Goal: Information Seeking & Learning: Learn about a topic

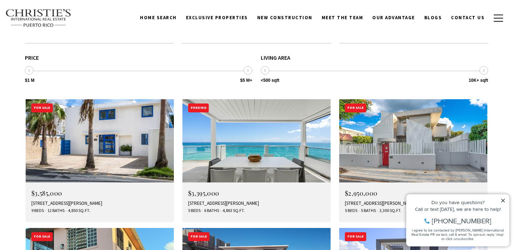
scroll to position [1192, 0]
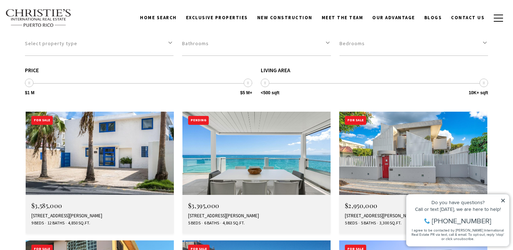
click at [263, 112] on img at bounding box center [256, 153] width 148 height 83
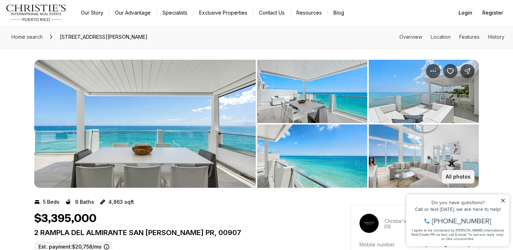
click at [453, 176] on p "All photos" at bounding box center [457, 177] width 25 height 6
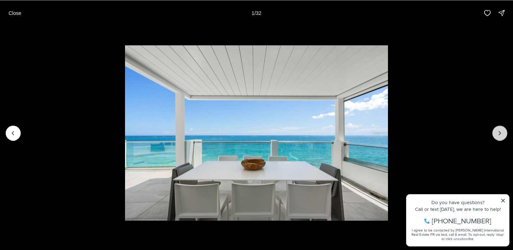
click at [496, 135] on icon "Next slide" at bounding box center [499, 133] width 7 height 7
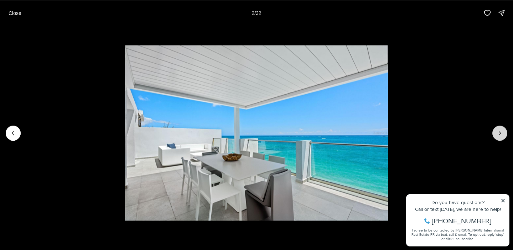
click at [496, 135] on icon "Next slide" at bounding box center [499, 133] width 7 height 7
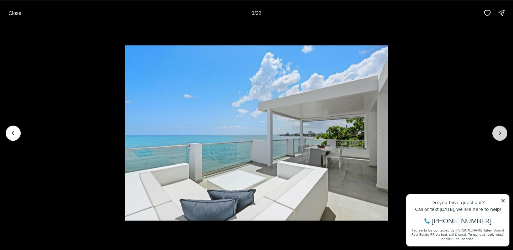
click at [496, 135] on icon "Next slide" at bounding box center [499, 133] width 7 height 7
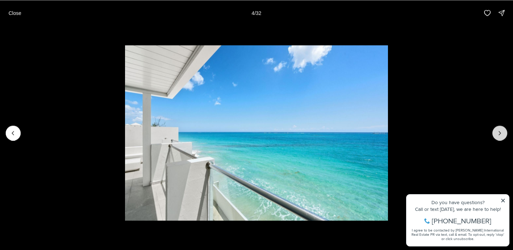
click at [496, 135] on icon "Next slide" at bounding box center [499, 133] width 7 height 7
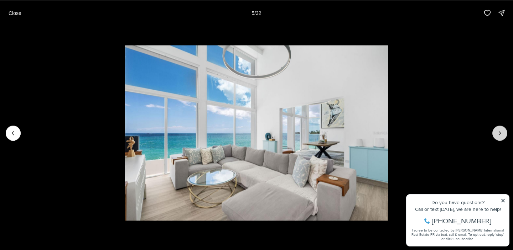
click at [496, 135] on icon "Next slide" at bounding box center [499, 133] width 7 height 7
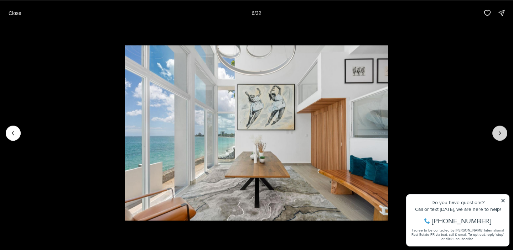
click at [496, 135] on icon "Next slide" at bounding box center [499, 133] width 7 height 7
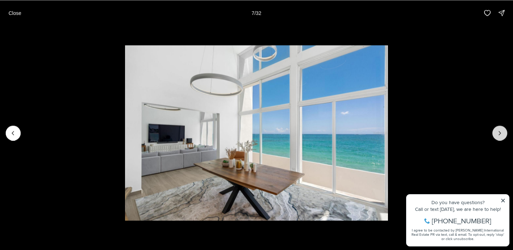
click at [496, 135] on icon "Next slide" at bounding box center [499, 133] width 7 height 7
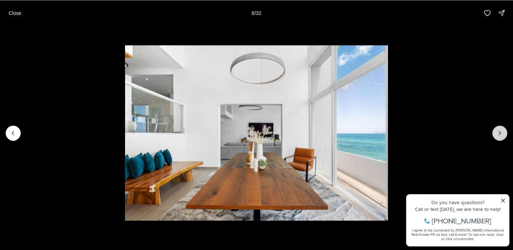
click at [496, 135] on icon "Next slide" at bounding box center [499, 133] width 7 height 7
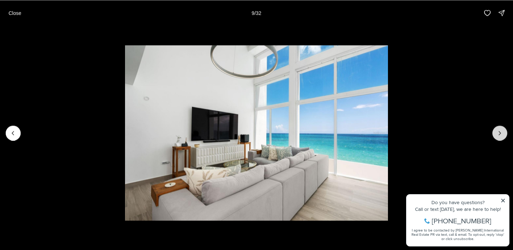
click at [496, 135] on icon "Next slide" at bounding box center [499, 133] width 7 height 7
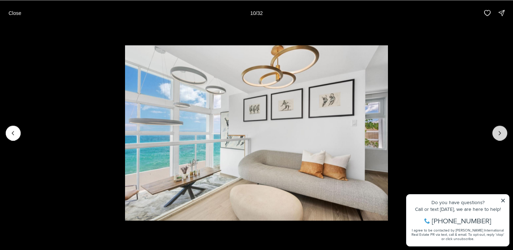
click at [496, 135] on icon "Next slide" at bounding box center [499, 133] width 7 height 7
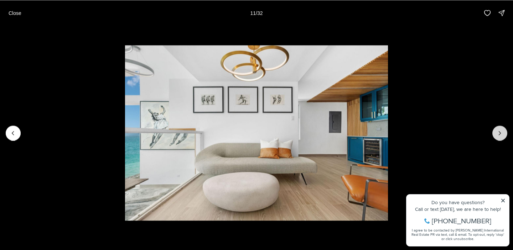
click at [496, 135] on icon "Next slide" at bounding box center [499, 133] width 7 height 7
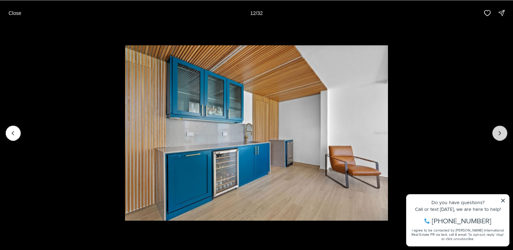
click at [496, 135] on icon "Next slide" at bounding box center [499, 133] width 7 height 7
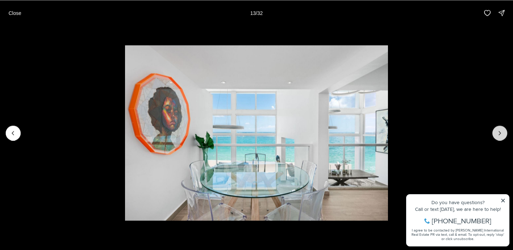
click at [496, 135] on icon "Next slide" at bounding box center [499, 133] width 7 height 7
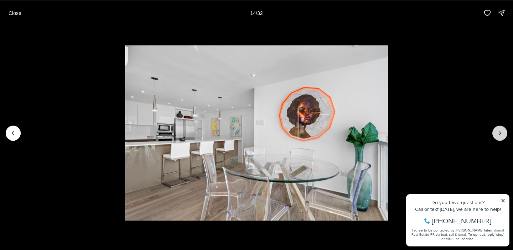
click at [496, 135] on icon "Next slide" at bounding box center [499, 133] width 7 height 7
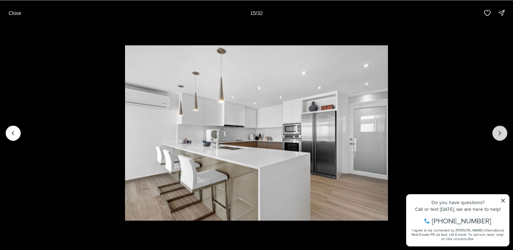
click at [496, 135] on icon "Next slide" at bounding box center [499, 133] width 7 height 7
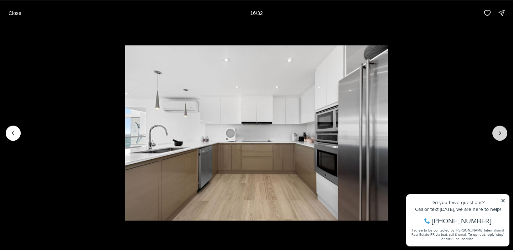
click at [496, 135] on icon "Next slide" at bounding box center [499, 133] width 7 height 7
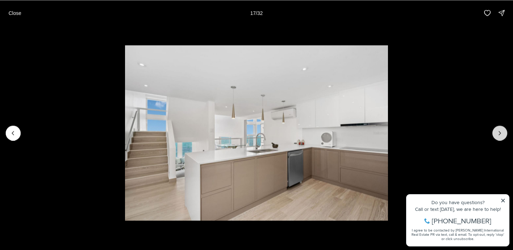
click at [496, 135] on icon "Next slide" at bounding box center [499, 133] width 7 height 7
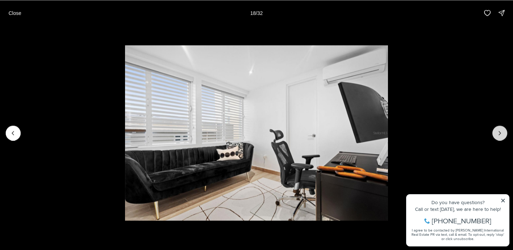
click at [496, 135] on icon "Next slide" at bounding box center [499, 133] width 7 height 7
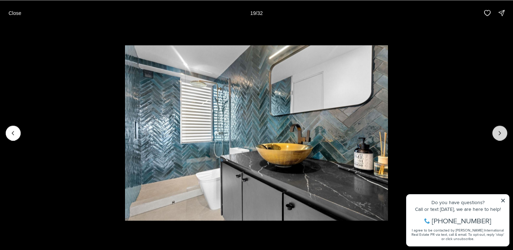
click at [496, 135] on icon "Next slide" at bounding box center [499, 133] width 7 height 7
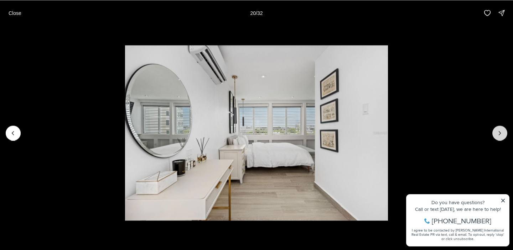
click at [496, 135] on icon "Next slide" at bounding box center [499, 133] width 7 height 7
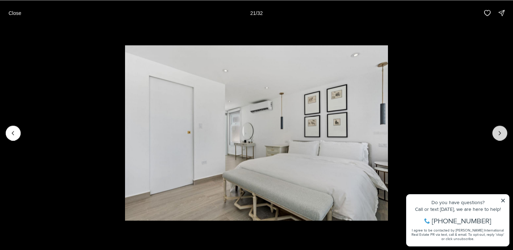
click at [496, 135] on icon "Next slide" at bounding box center [499, 133] width 7 height 7
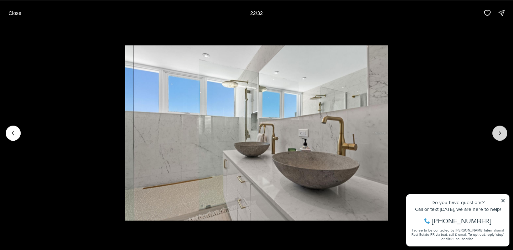
click at [496, 135] on icon "Next slide" at bounding box center [499, 133] width 7 height 7
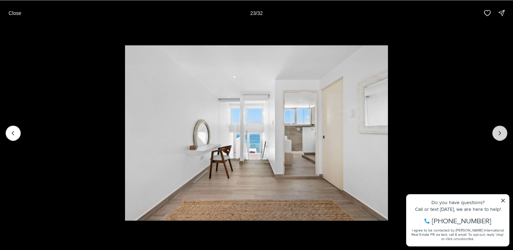
click at [496, 135] on icon "Next slide" at bounding box center [499, 133] width 7 height 7
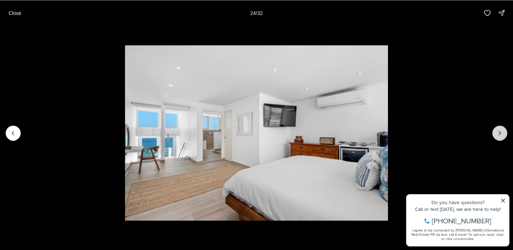
click at [496, 135] on icon "Next slide" at bounding box center [499, 133] width 7 height 7
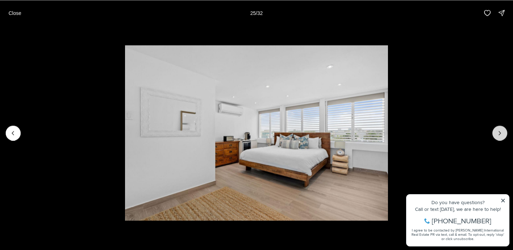
click at [496, 135] on icon "Next slide" at bounding box center [499, 133] width 7 height 7
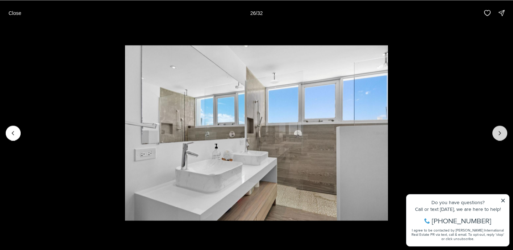
click at [496, 135] on icon "Next slide" at bounding box center [499, 133] width 7 height 7
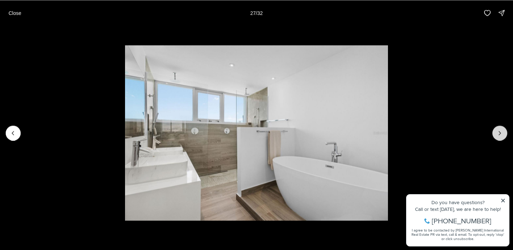
click at [496, 135] on icon "Next slide" at bounding box center [499, 133] width 7 height 7
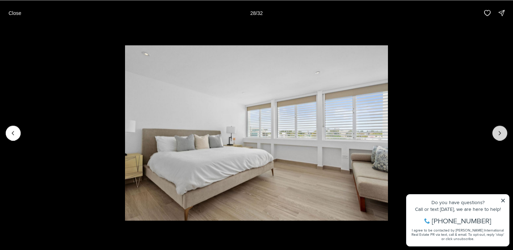
click at [496, 135] on icon "Next slide" at bounding box center [499, 133] width 7 height 7
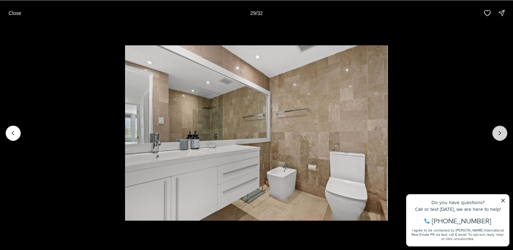
click at [496, 135] on icon "Next slide" at bounding box center [499, 133] width 7 height 7
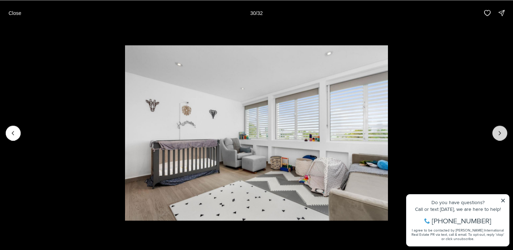
click at [496, 135] on icon "Next slide" at bounding box center [499, 133] width 7 height 7
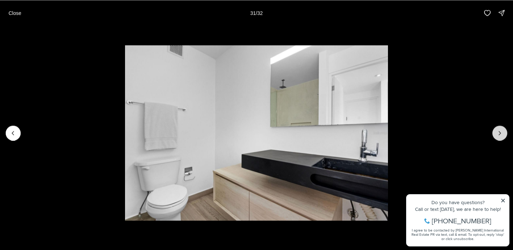
click at [496, 135] on icon "Next slide" at bounding box center [499, 133] width 7 height 7
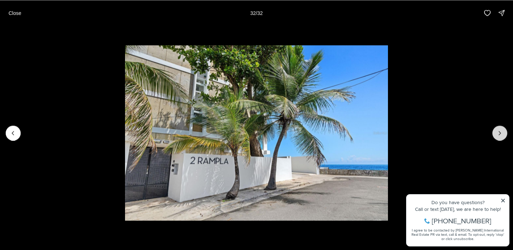
click at [496, 135] on div at bounding box center [499, 133] width 15 height 15
click at [18, 12] on p "Close" at bounding box center [15, 13] width 13 height 6
